Goal: Information Seeking & Learning: Check status

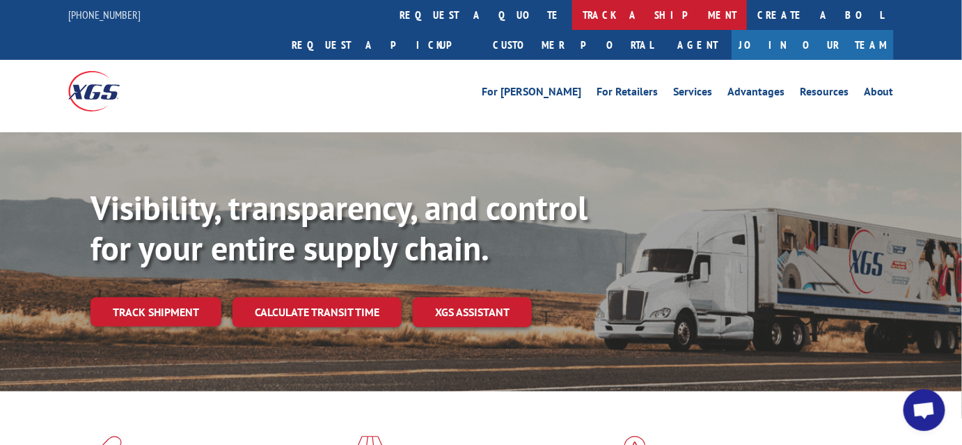
click at [572, 16] on link "track a shipment" at bounding box center [659, 15] width 175 height 30
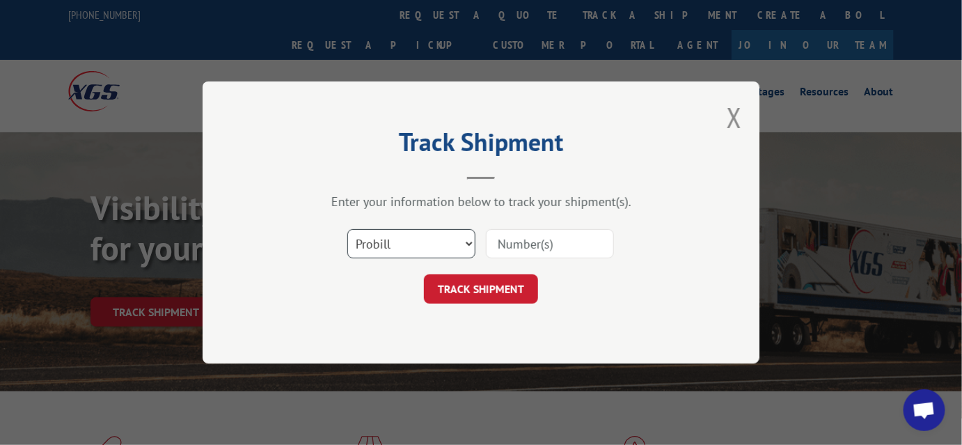
click at [467, 242] on select "Select category... Probill BOL PO" at bounding box center [411, 243] width 128 height 29
select select "po"
click at [347, 229] on select "Select category... Probill BOL PO" at bounding box center [411, 243] width 128 height 29
click at [537, 239] on input at bounding box center [550, 243] width 128 height 29
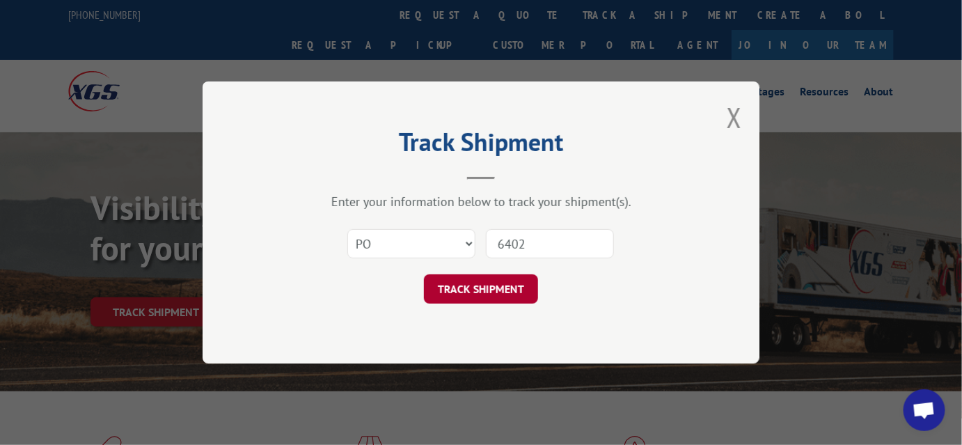
type input "6402"
click at [475, 285] on button "TRACK SHIPMENT" at bounding box center [481, 288] width 114 height 29
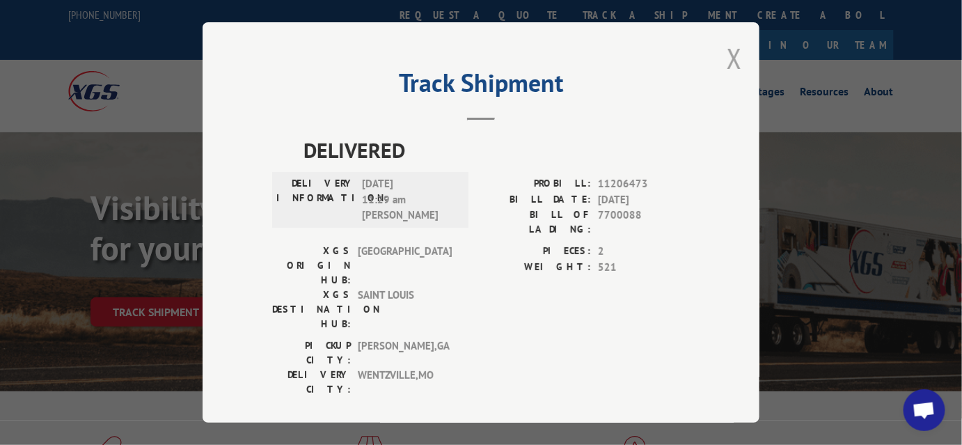
click at [730, 54] on button "Close modal" at bounding box center [734, 58] width 15 height 37
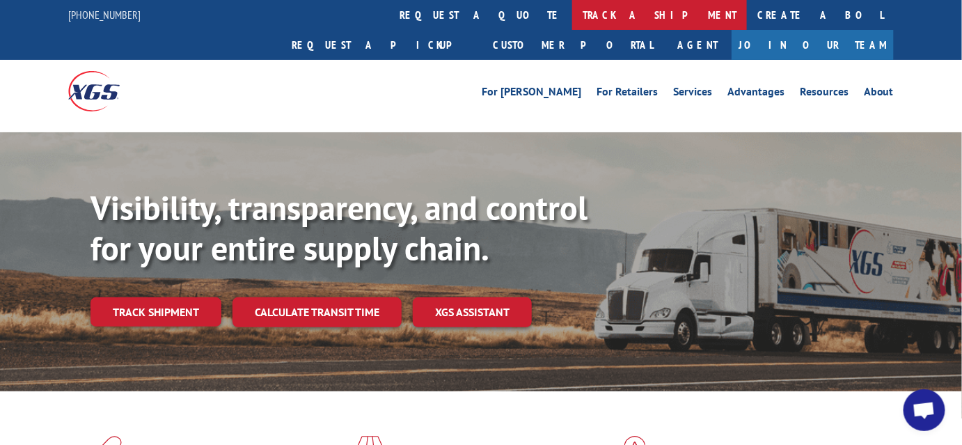
click at [572, 14] on link "track a shipment" at bounding box center [659, 15] width 175 height 30
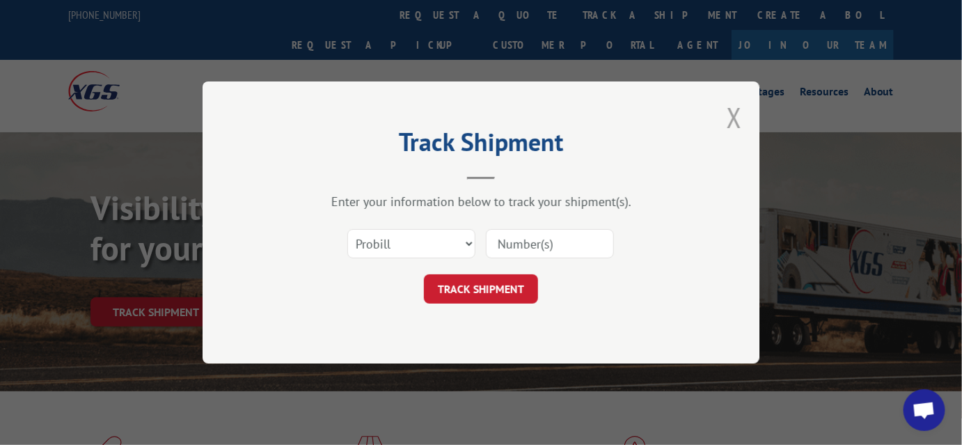
click at [738, 114] on button "Close modal" at bounding box center [734, 117] width 15 height 37
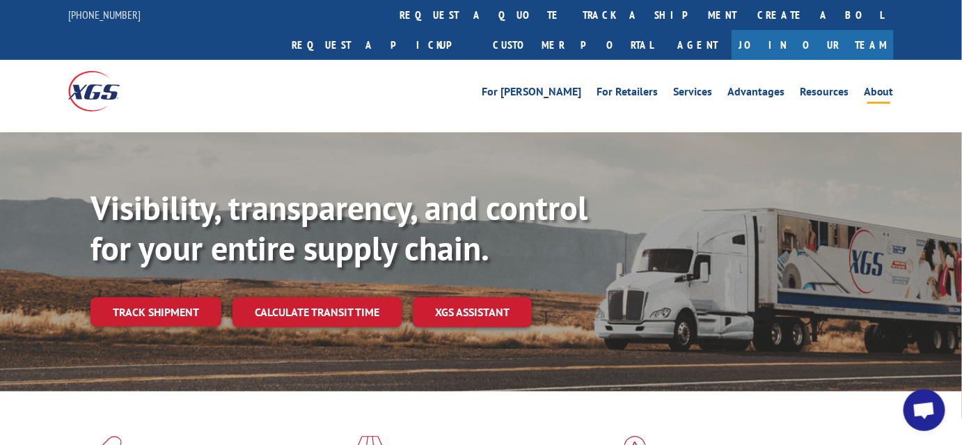
click at [876, 86] on link "About" at bounding box center [879, 93] width 30 height 15
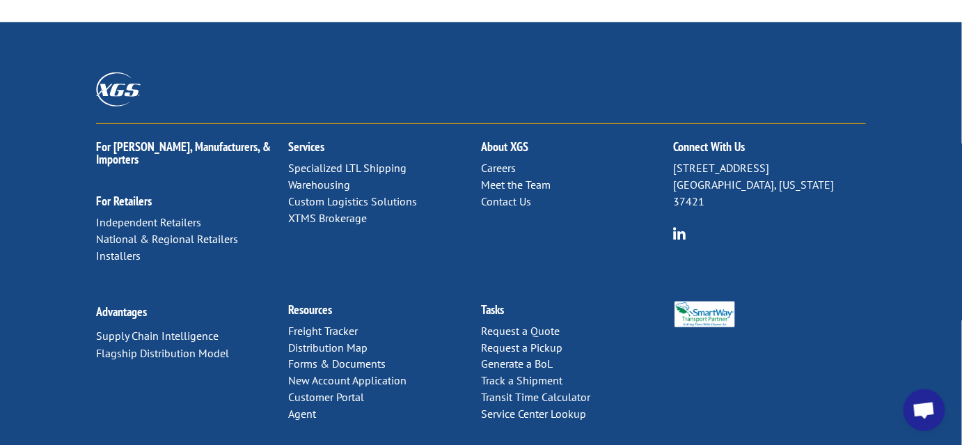
scroll to position [1980, 0]
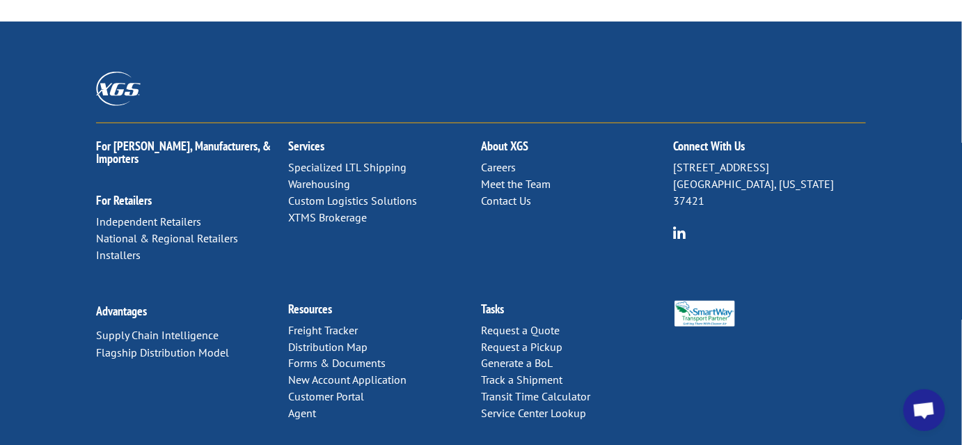
click at [325, 323] on link "Freight Tracker" at bounding box center [324, 330] width 70 height 14
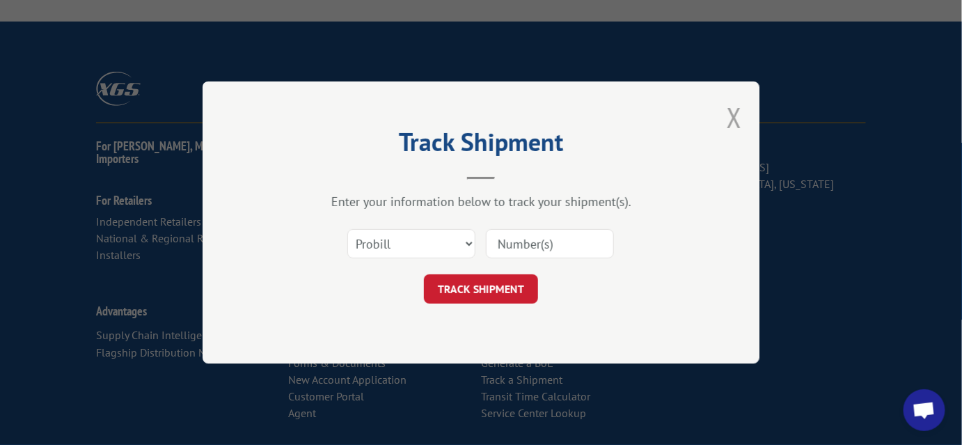
click at [739, 118] on button "Close modal" at bounding box center [734, 117] width 15 height 37
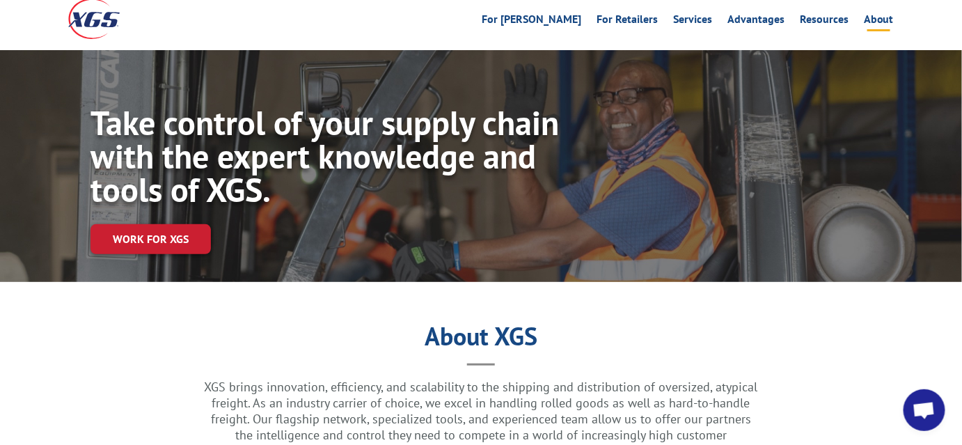
scroll to position [0, 0]
